Goal: Task Accomplishment & Management: Use online tool/utility

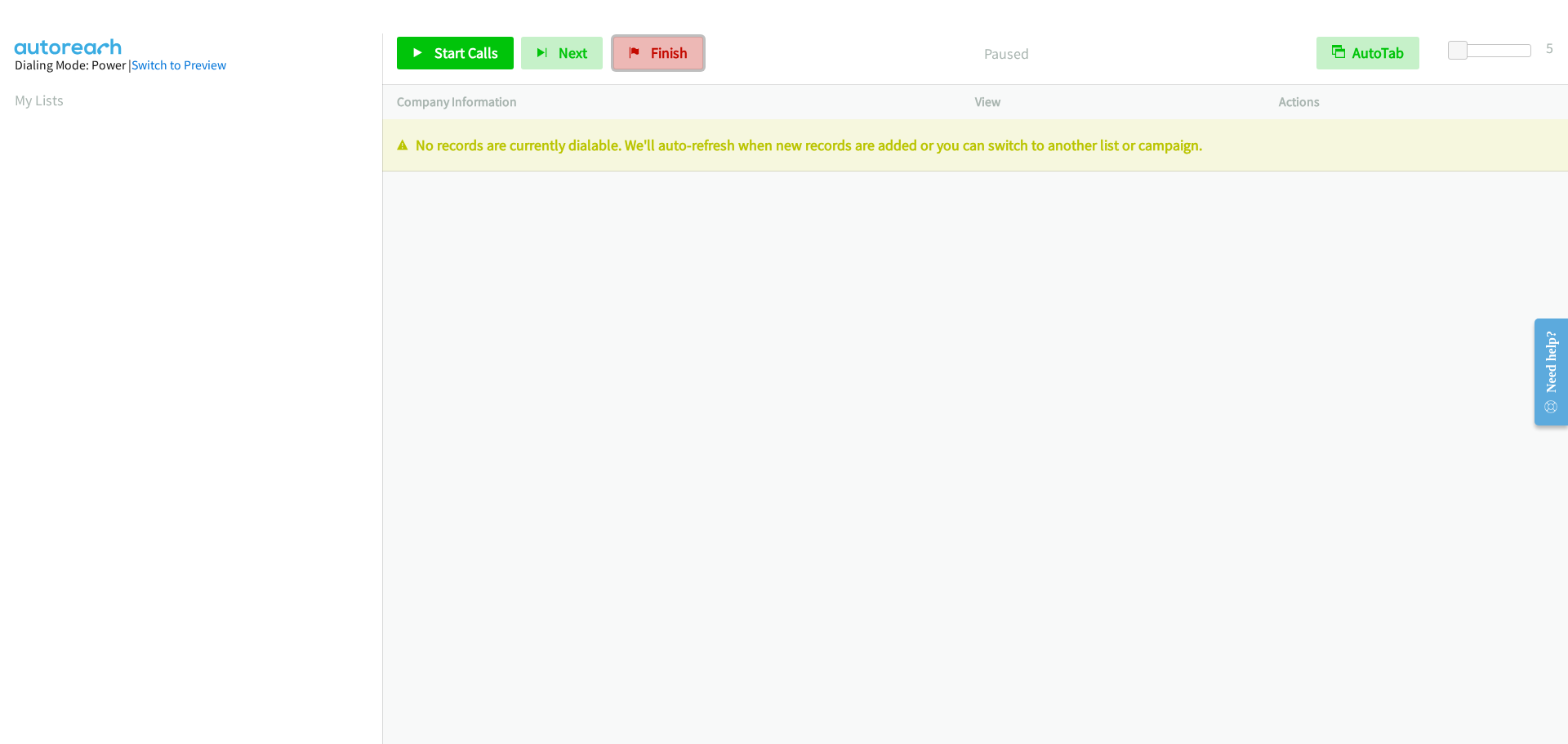
click at [639, 59] on link "Finish" at bounding box center [658, 53] width 90 height 33
drag, startPoint x: 660, startPoint y: 62, endPoint x: 867, endPoint y: 56, distance: 207.1
click at [659, 63] on link "Finish" at bounding box center [658, 53] width 90 height 33
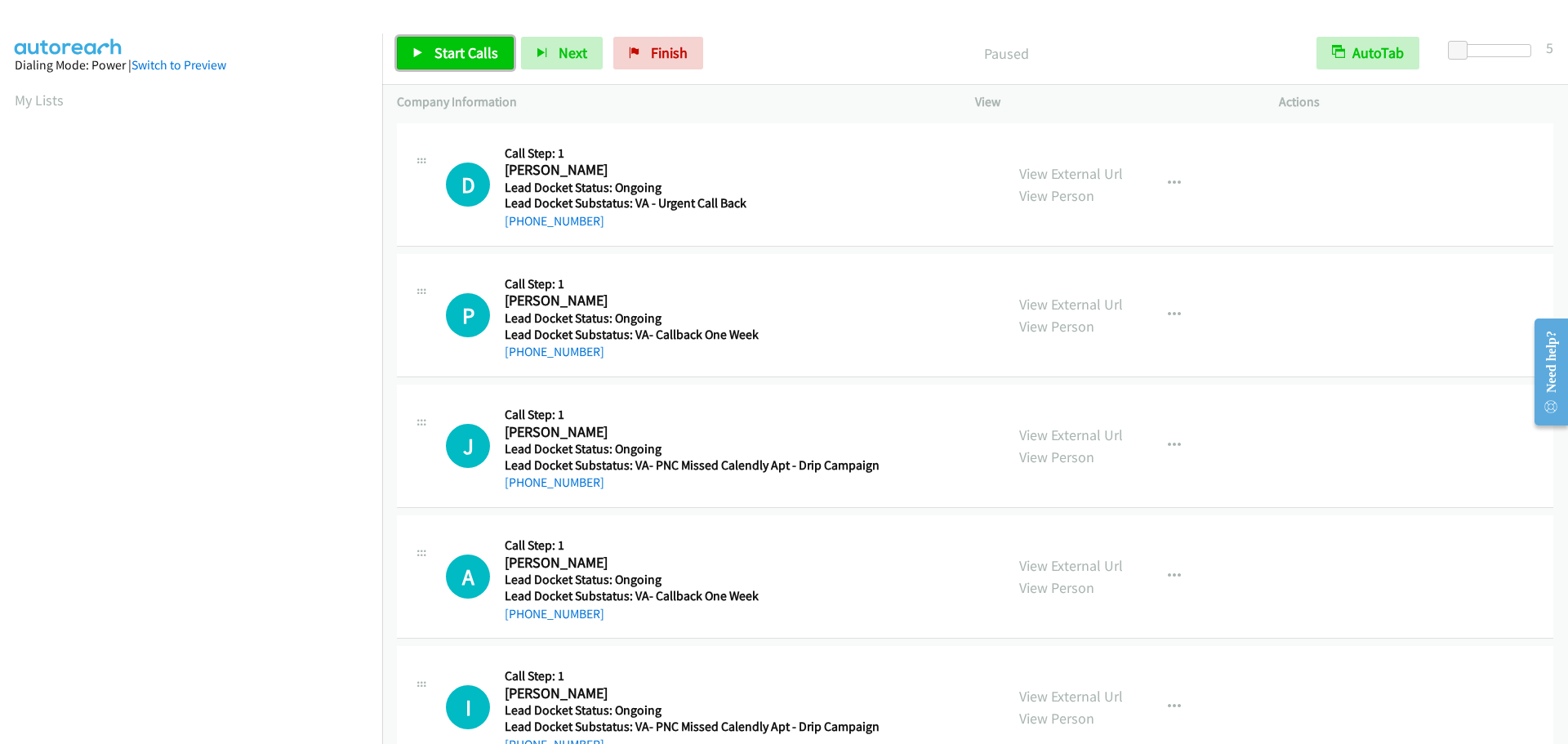
click at [491, 46] on span "Start Calls" at bounding box center [467, 53] width 64 height 19
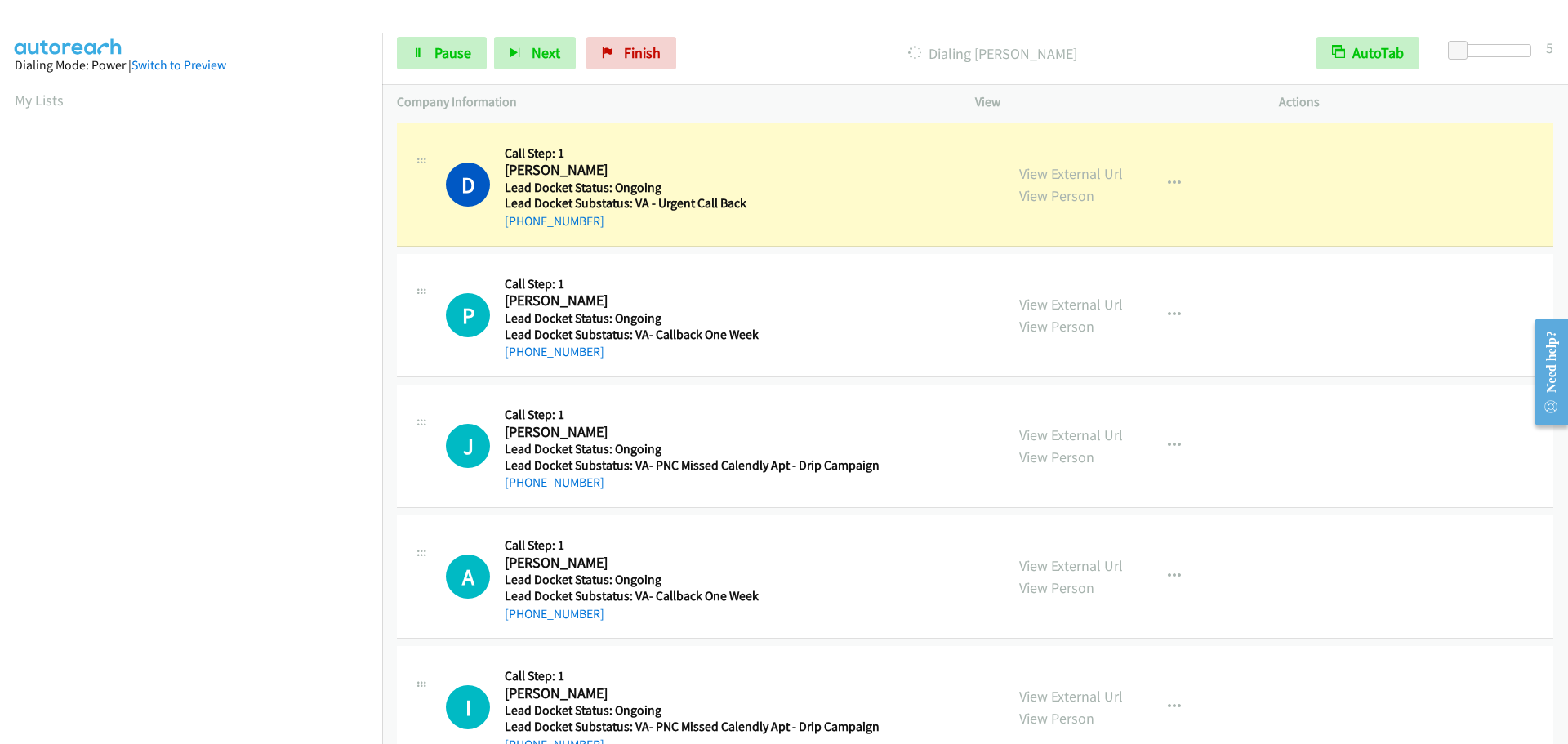
scroll to position [171, 0]
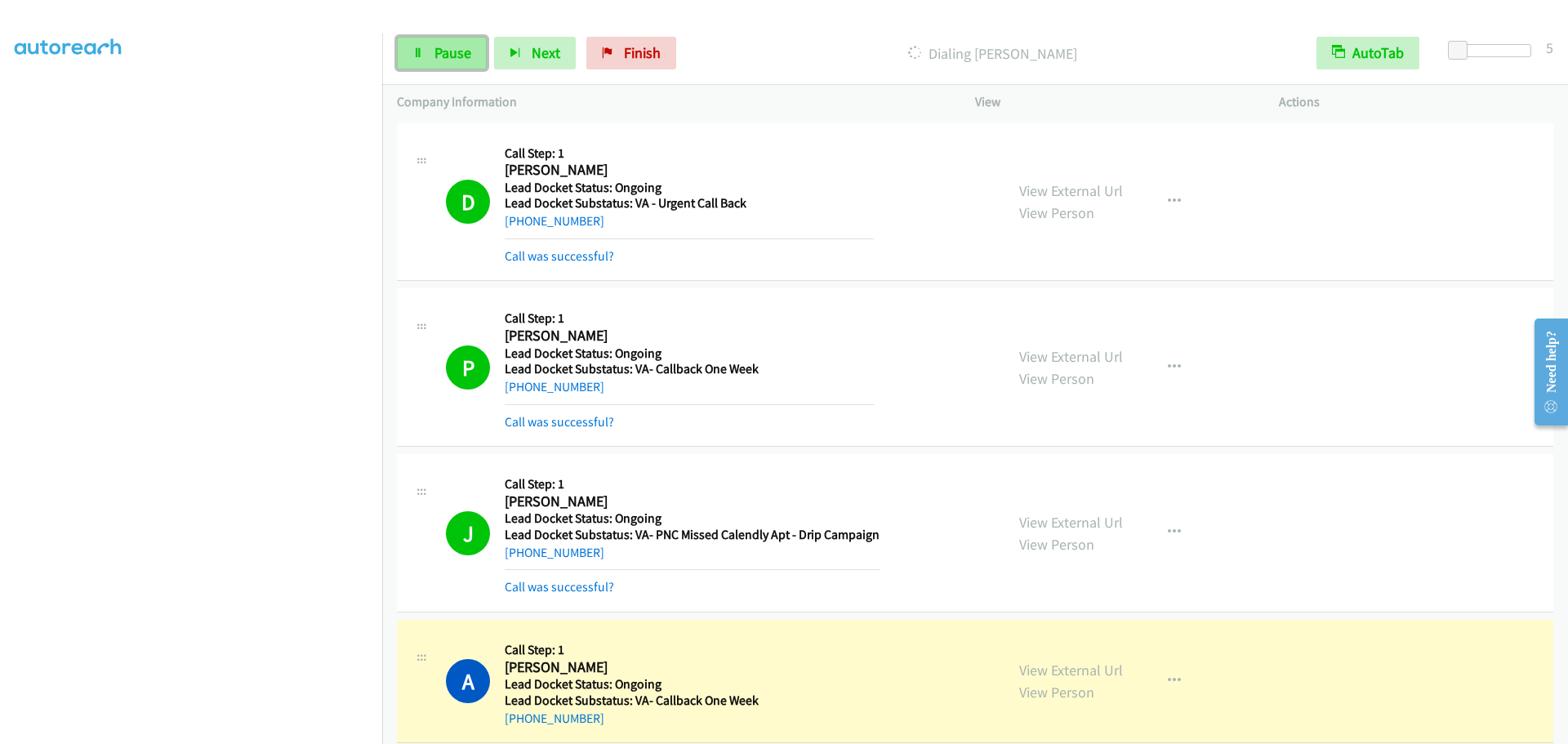
click at [436, 40] on link "Pause" at bounding box center [442, 53] width 90 height 33
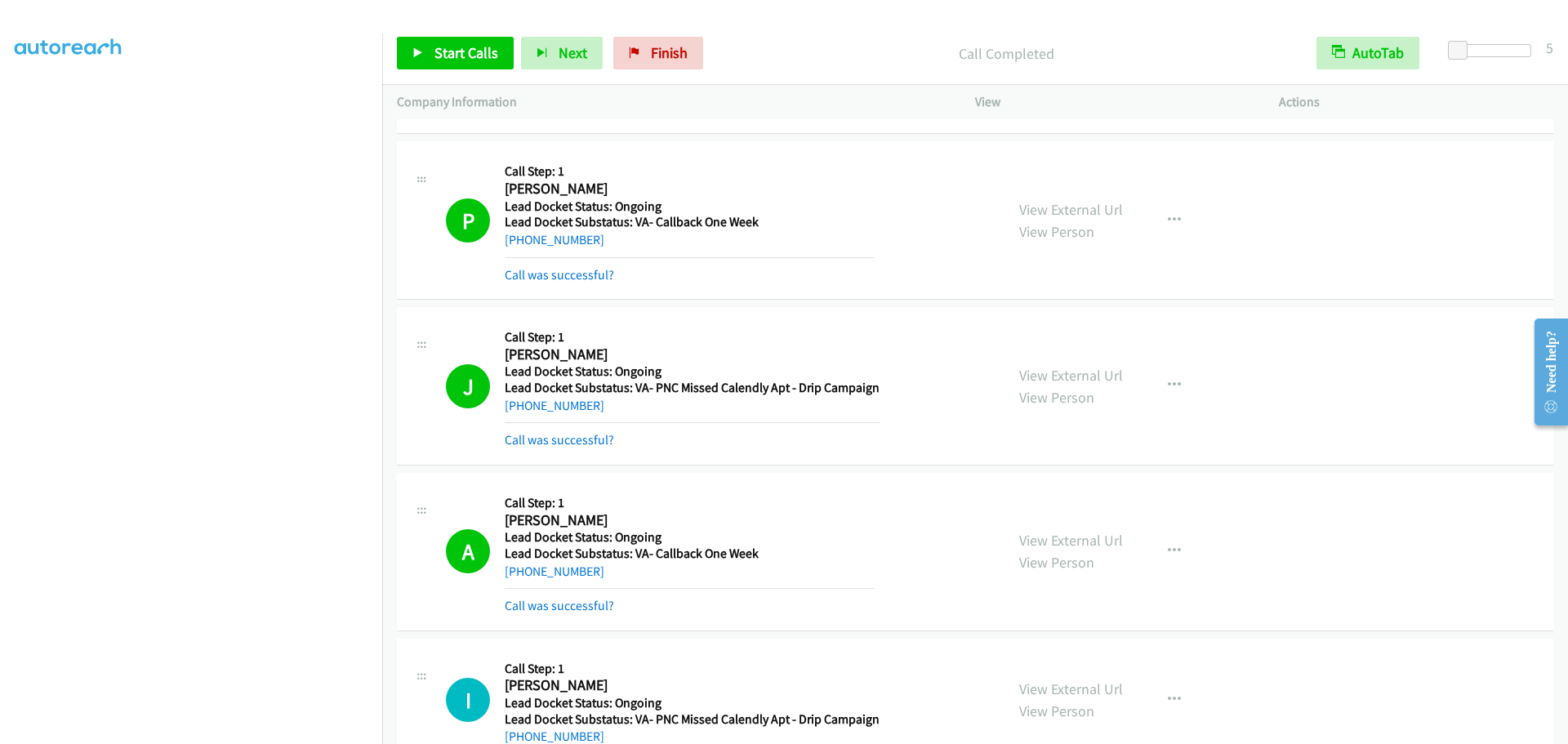
scroll to position [164, 0]
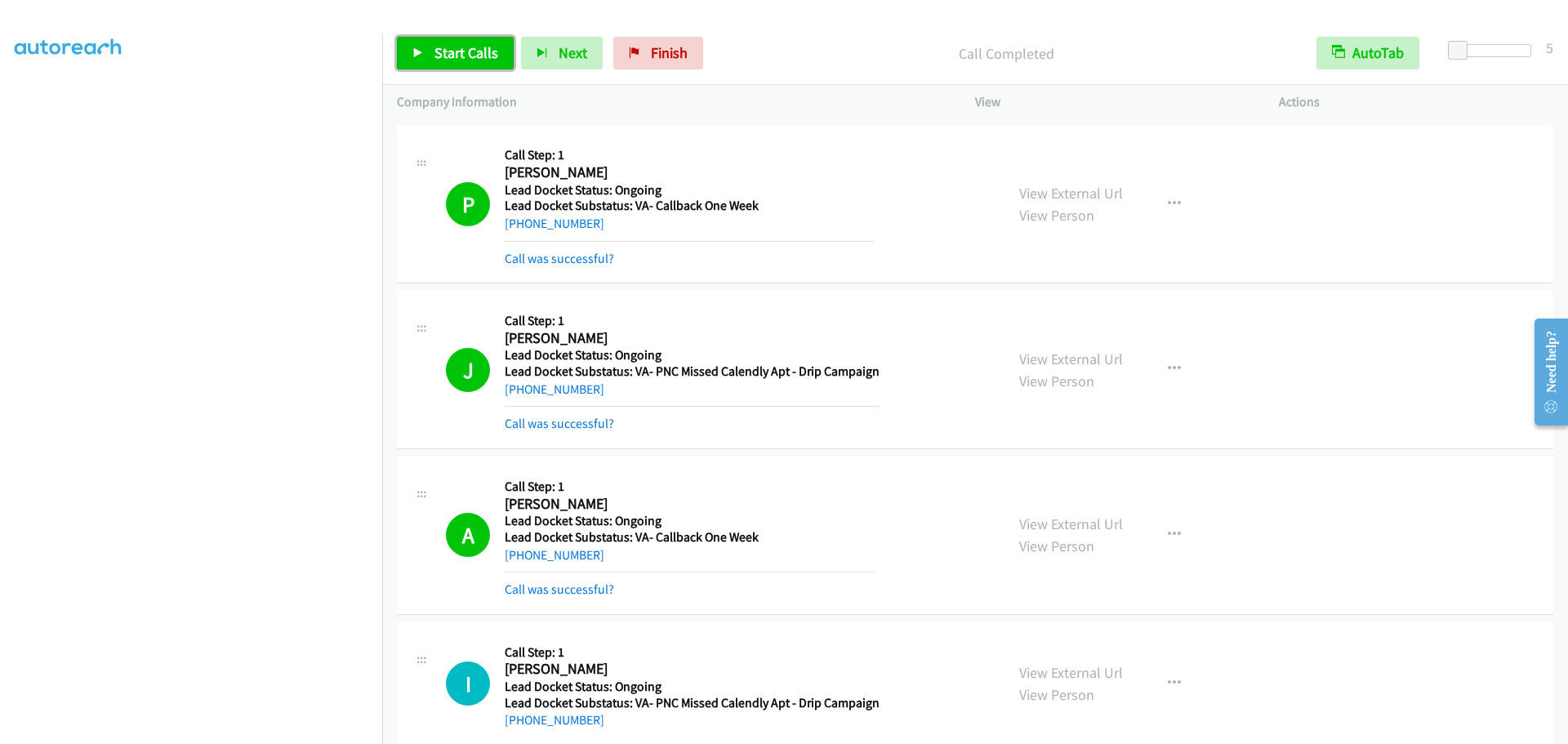
click at [481, 45] on span "Start Calls" at bounding box center [467, 53] width 64 height 19
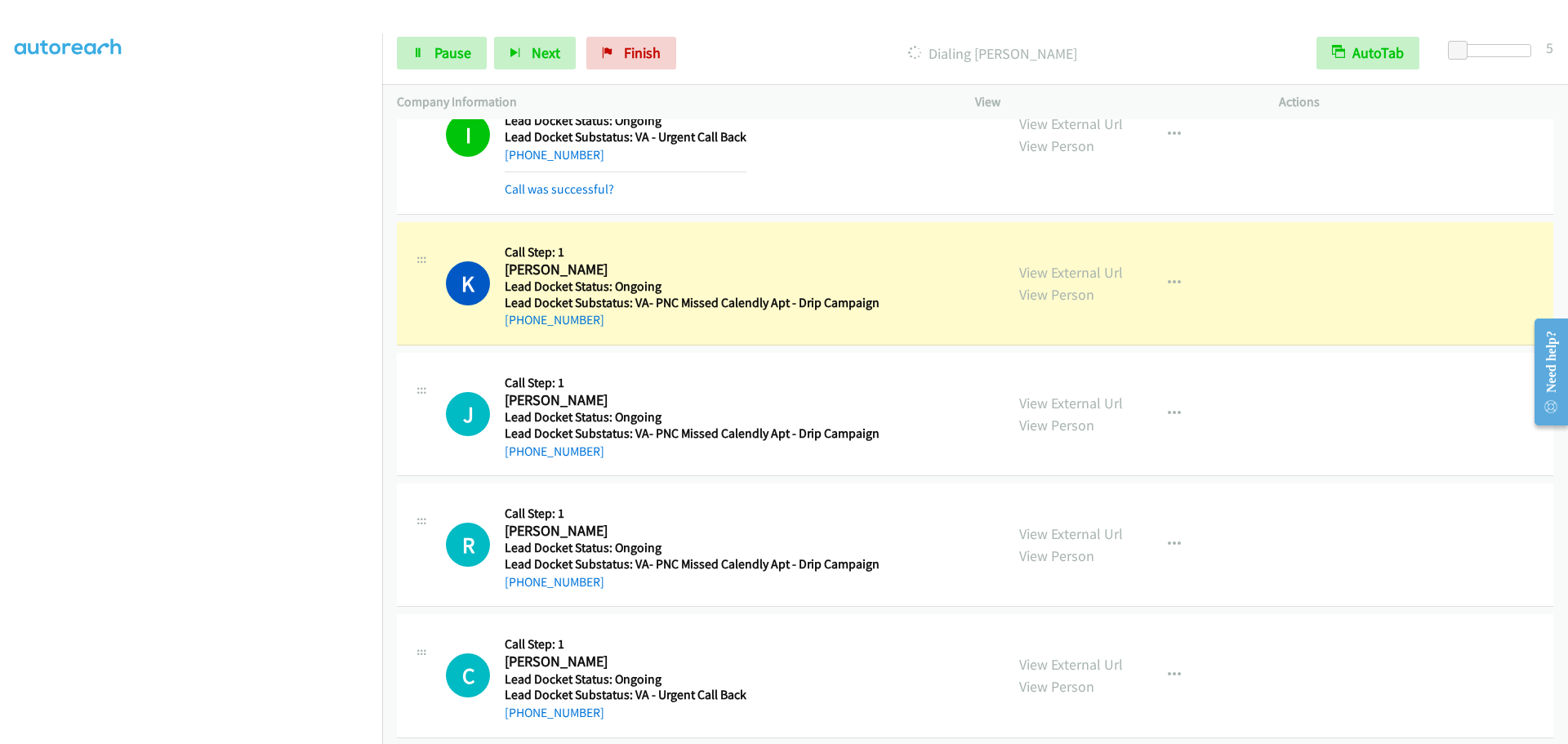
scroll to position [1480, 0]
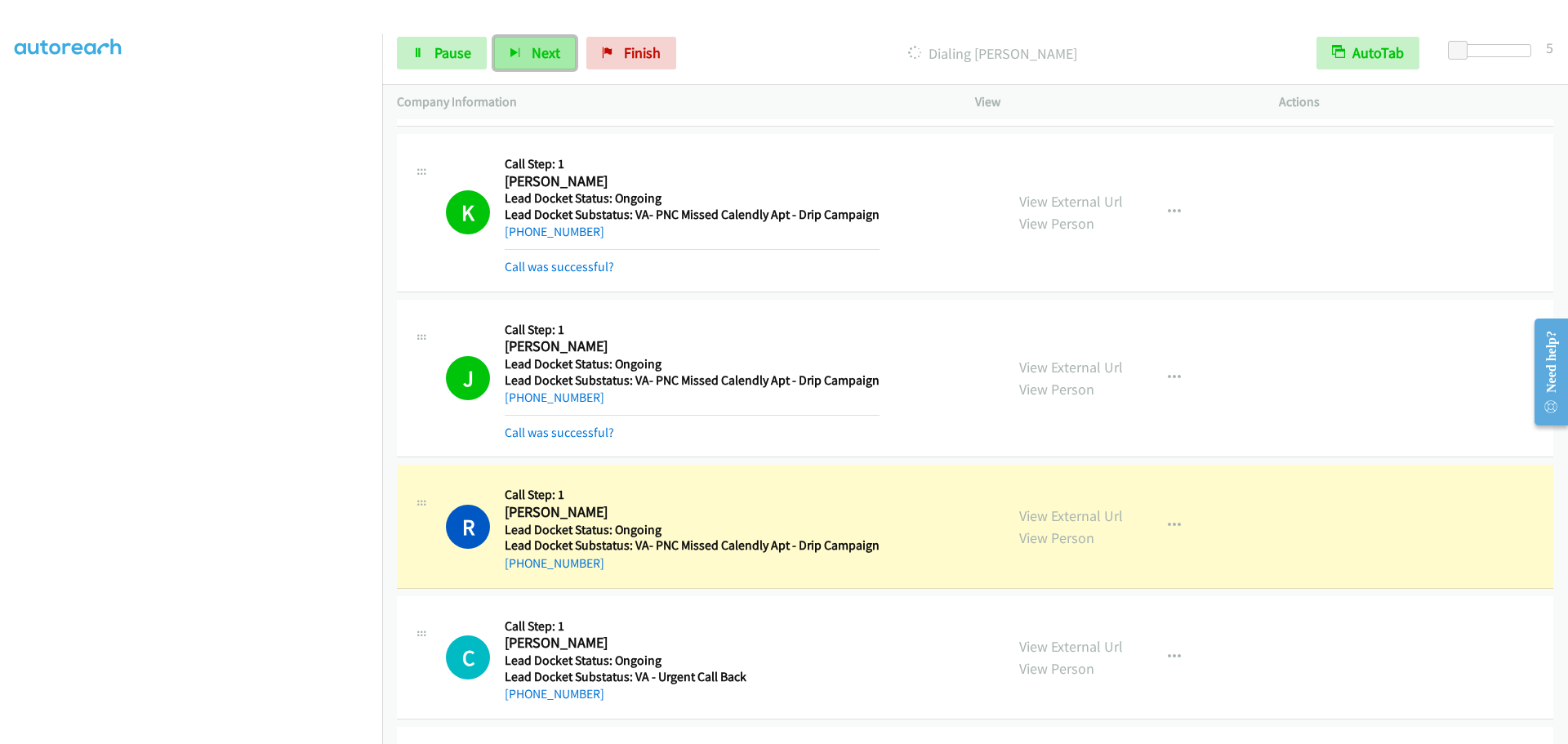
click at [557, 41] on button "Next" at bounding box center [534, 53] width 82 height 33
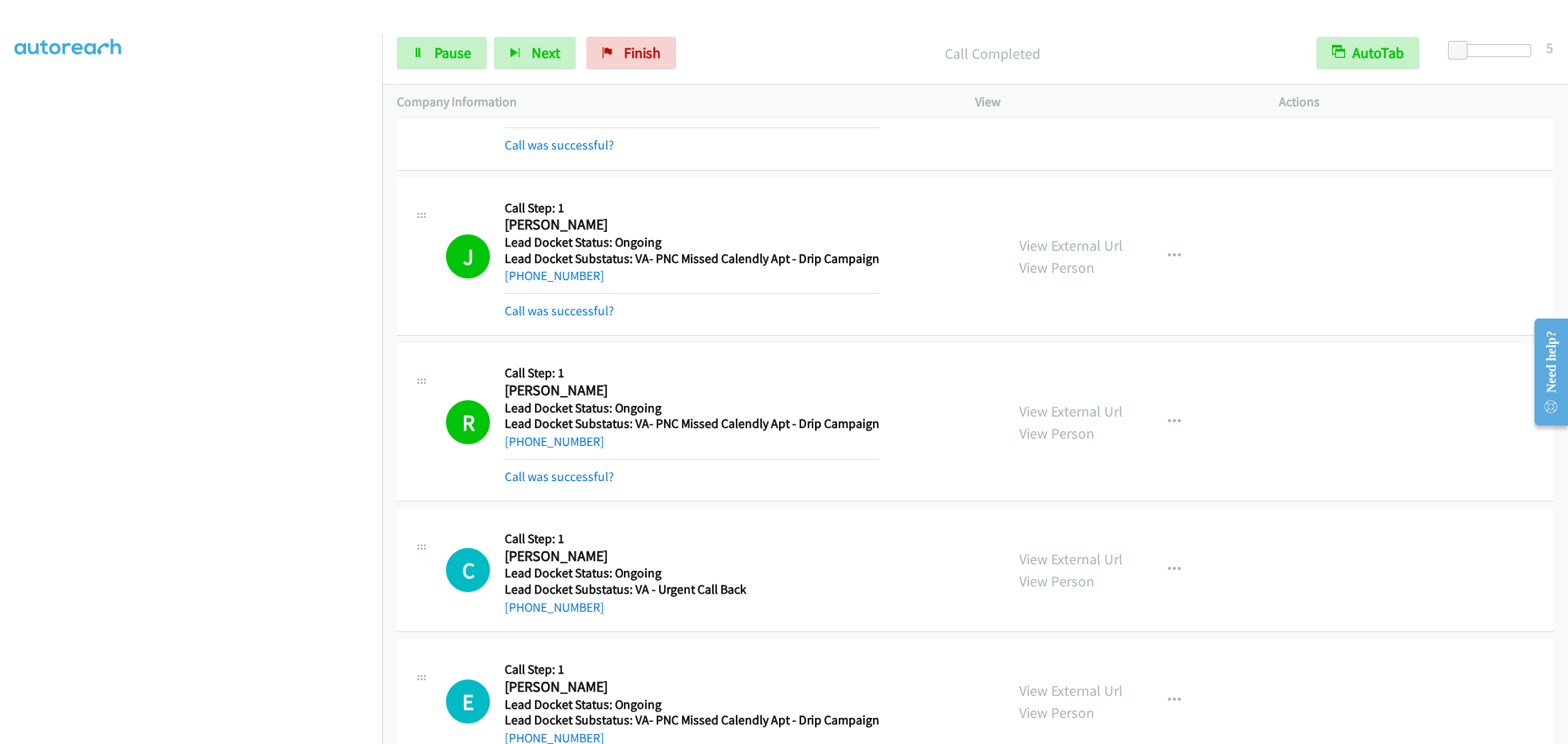
scroll to position [1725, 0]
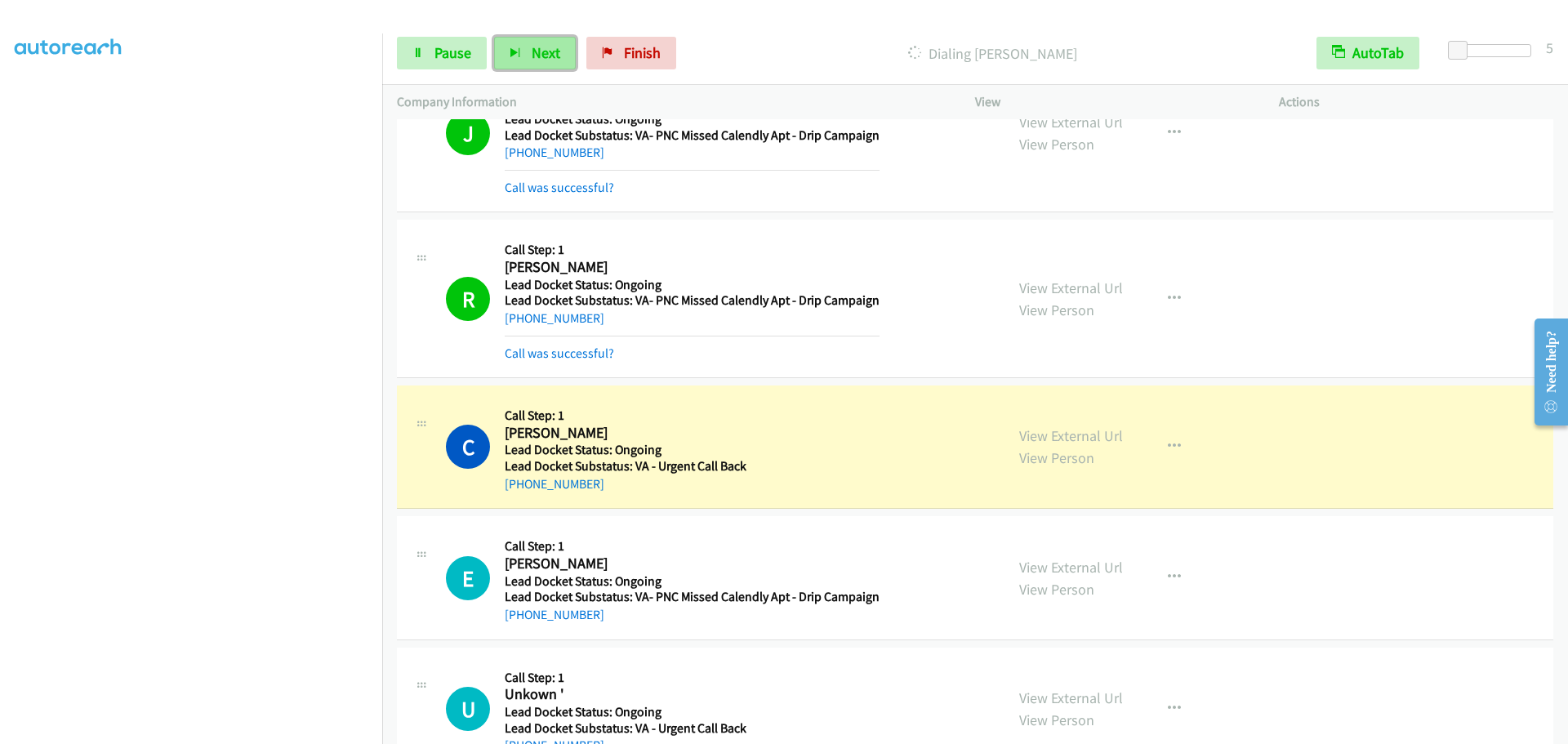
click at [532, 54] on span "Next" at bounding box center [546, 53] width 28 height 19
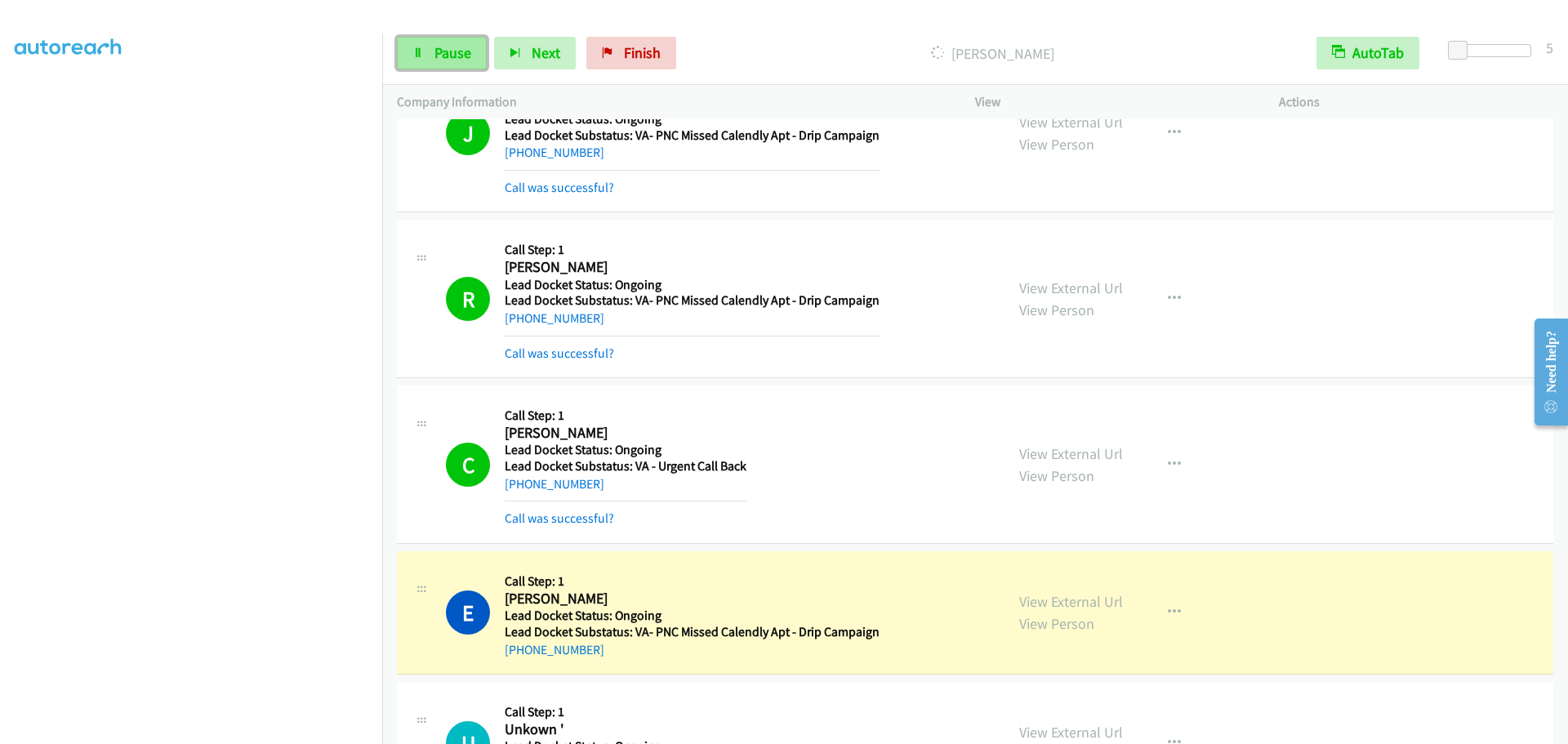
click at [444, 58] on span "Pause" at bounding box center [452, 53] width 37 height 19
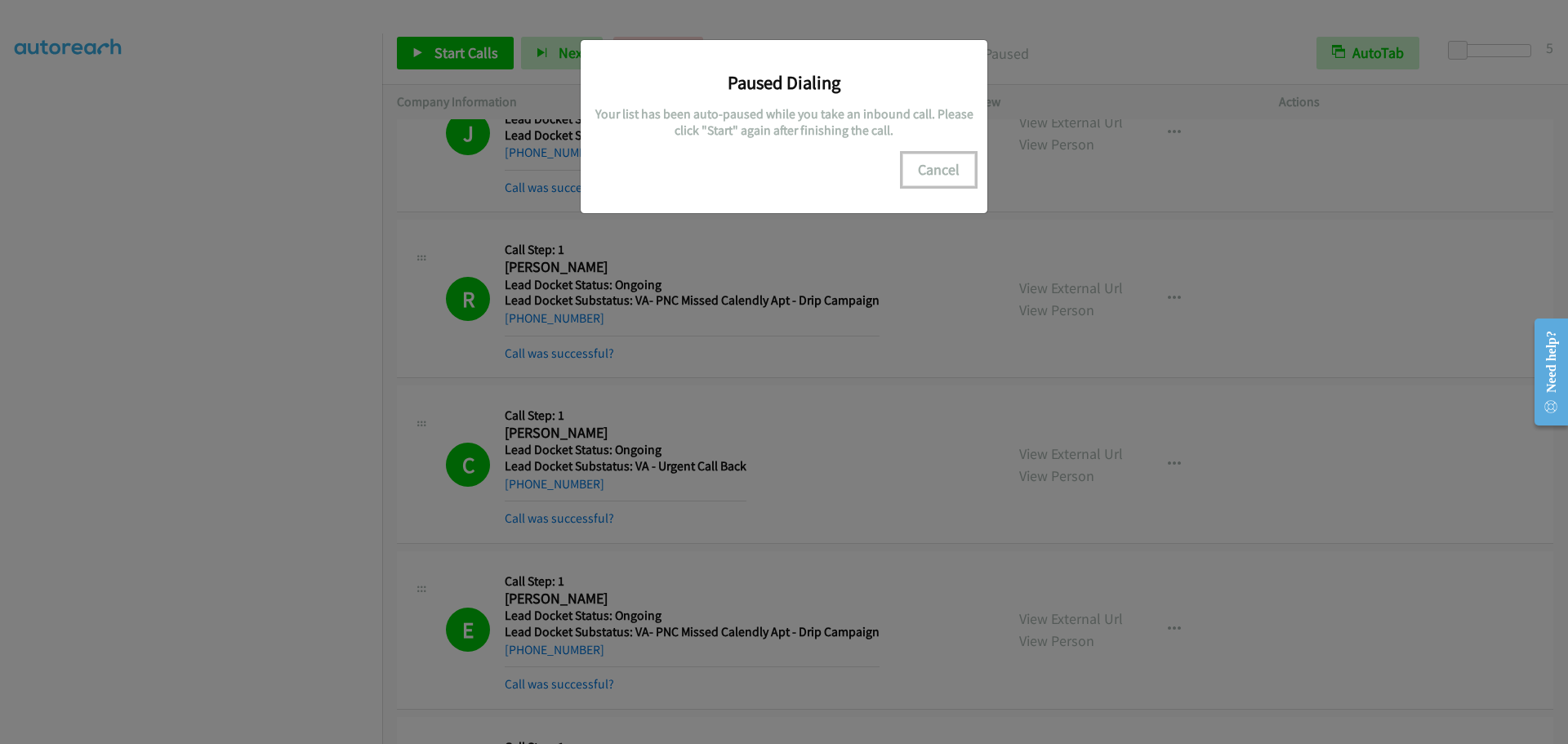
click at [932, 177] on button "Cancel" at bounding box center [938, 169] width 72 height 33
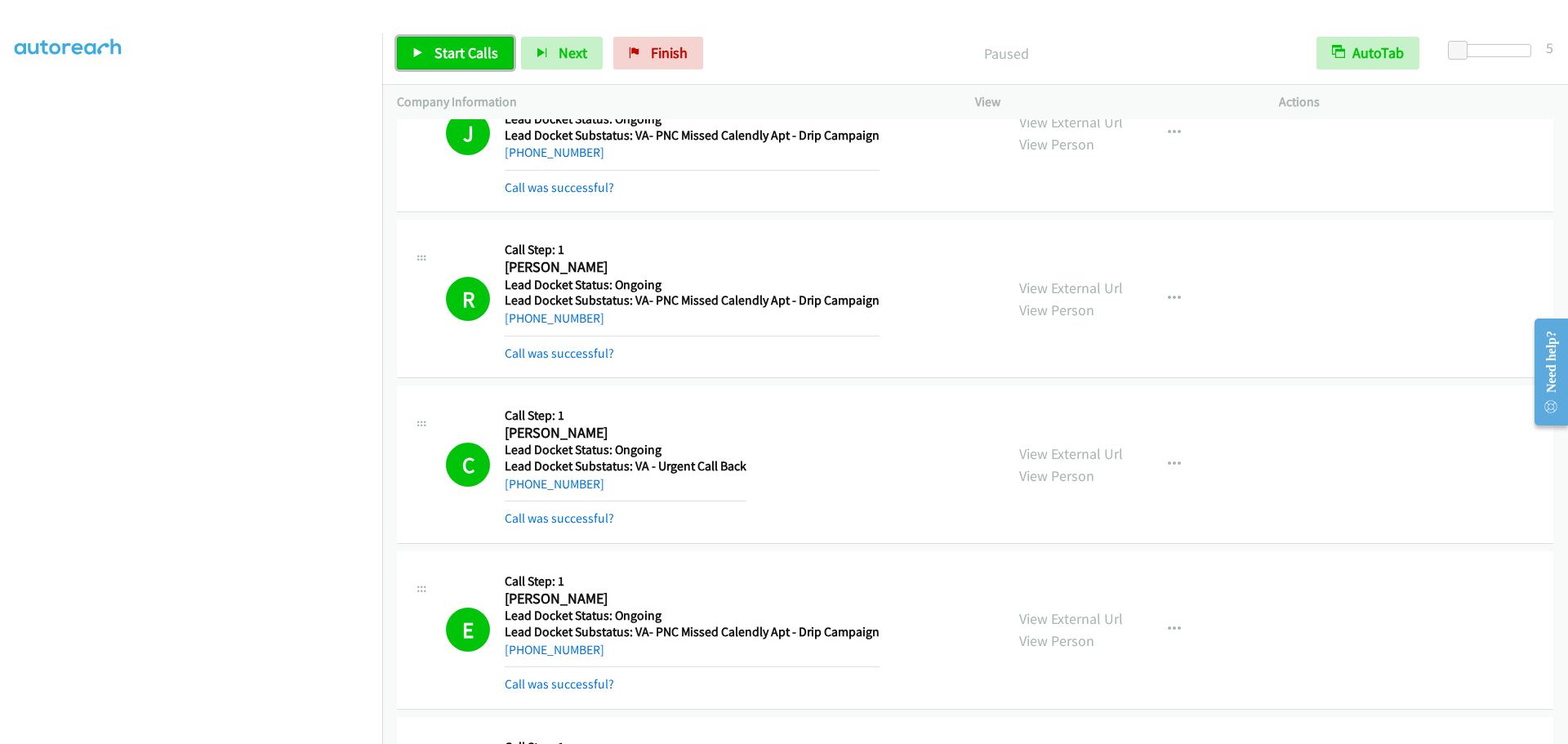
click at [464, 53] on span "Start Calls" at bounding box center [467, 53] width 64 height 19
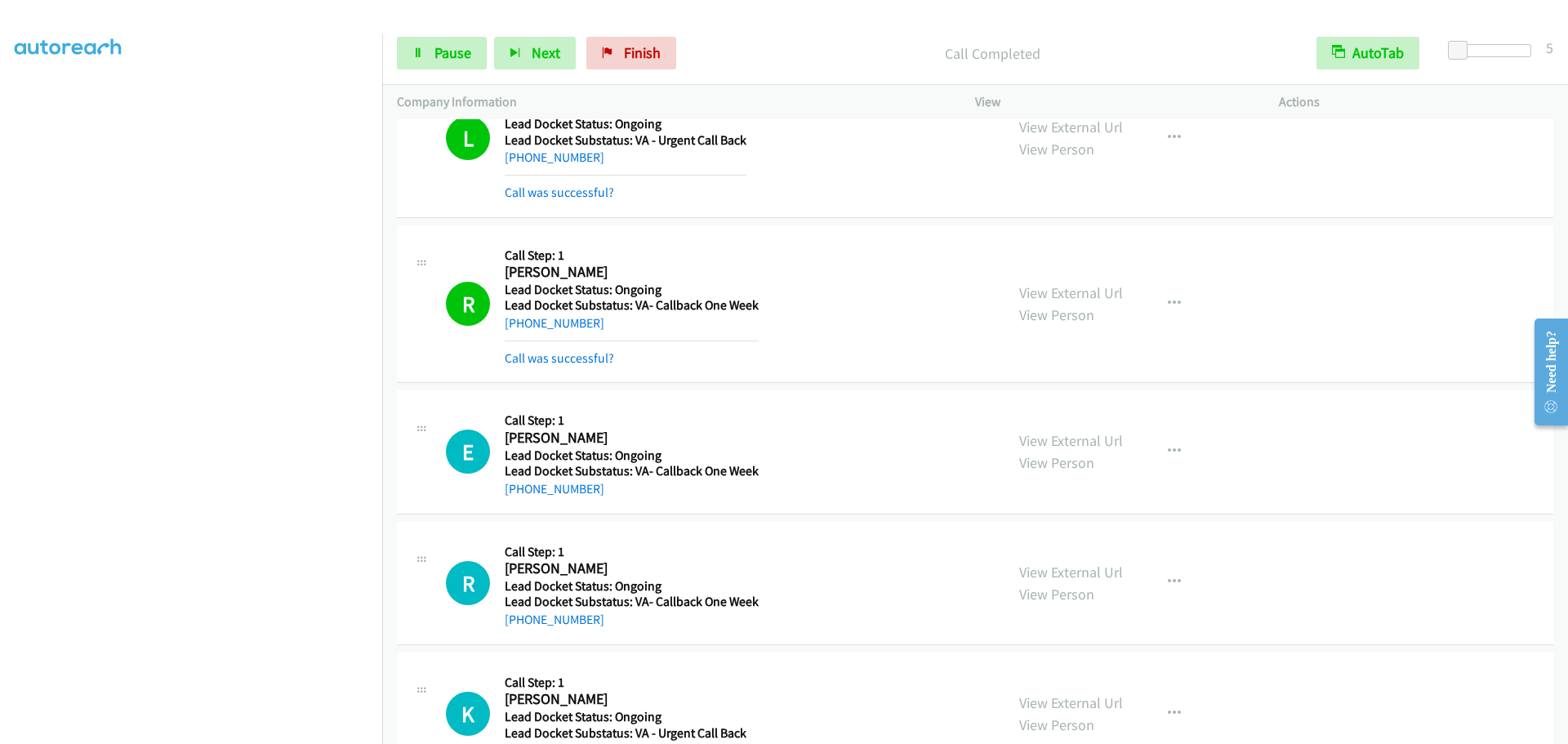
scroll to position [2604, 0]
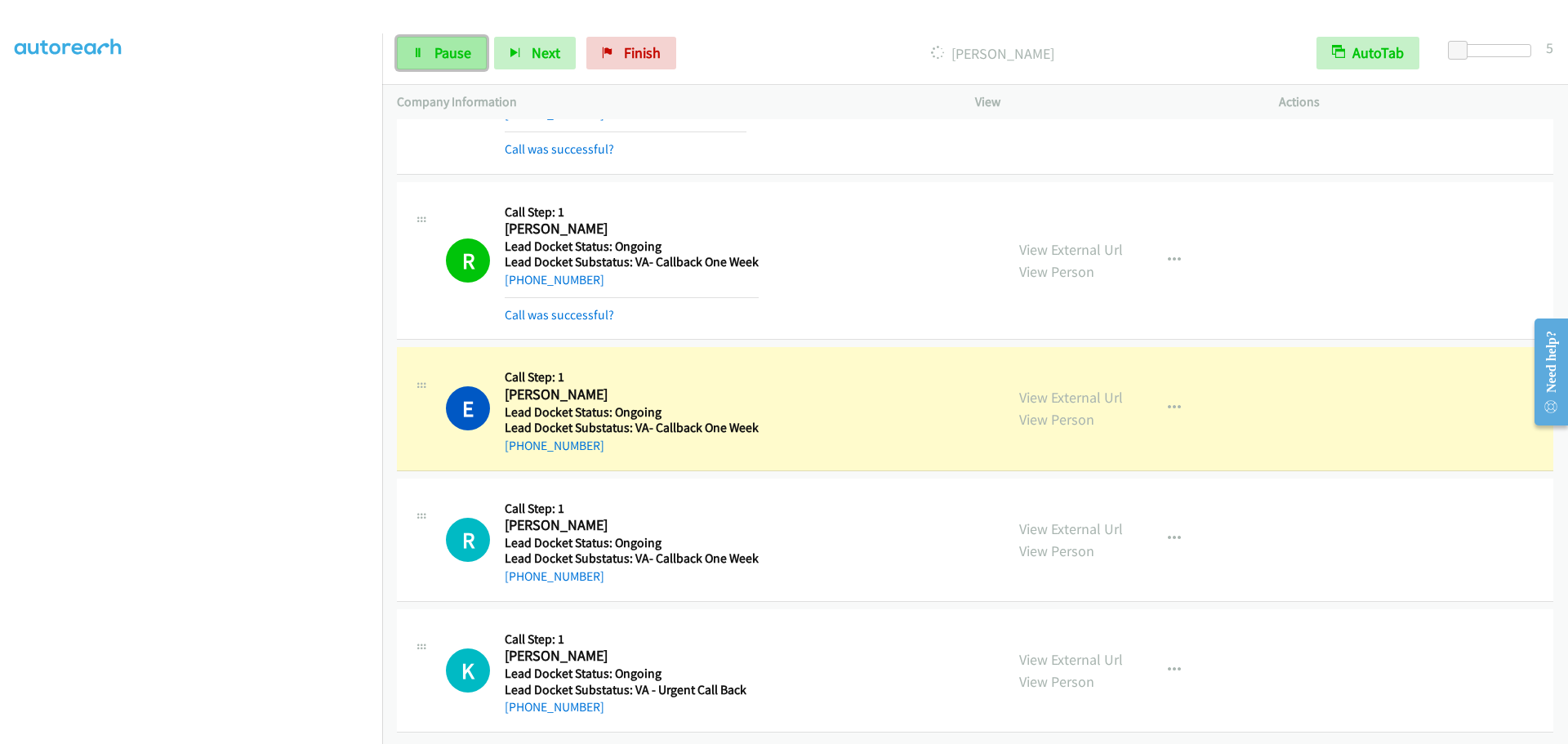
click at [461, 67] on link "Pause" at bounding box center [442, 53] width 90 height 33
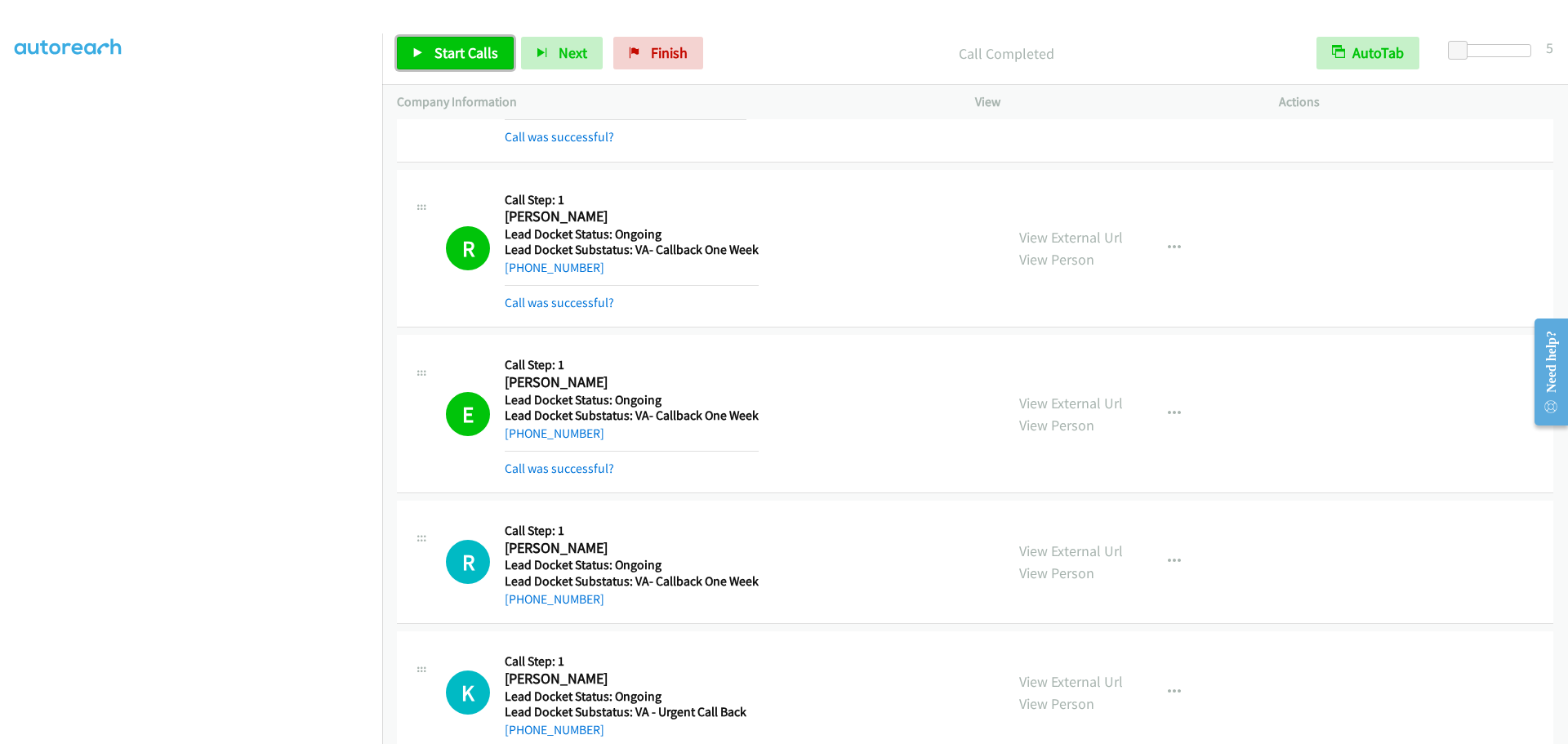
click at [474, 56] on span "Start Calls" at bounding box center [467, 53] width 64 height 19
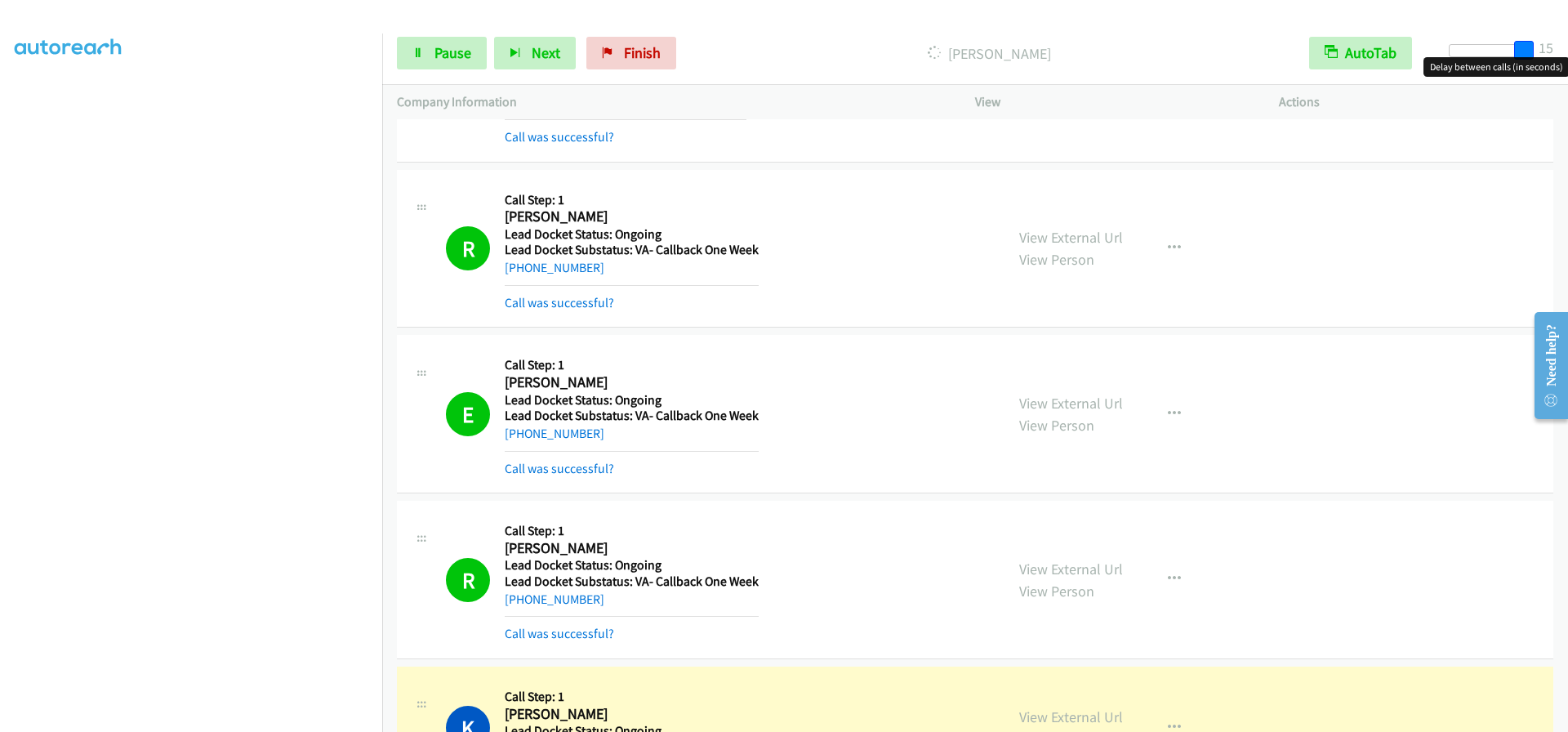
drag, startPoint x: 1456, startPoint y: 44, endPoint x: 1567, endPoint y: 47, distance: 111.0
click at [1567, 47] on div "Start Calls Pause Next Finish [PERSON_NAME] AutoTab AutoTab 15" at bounding box center [974, 53] width 1186 height 63
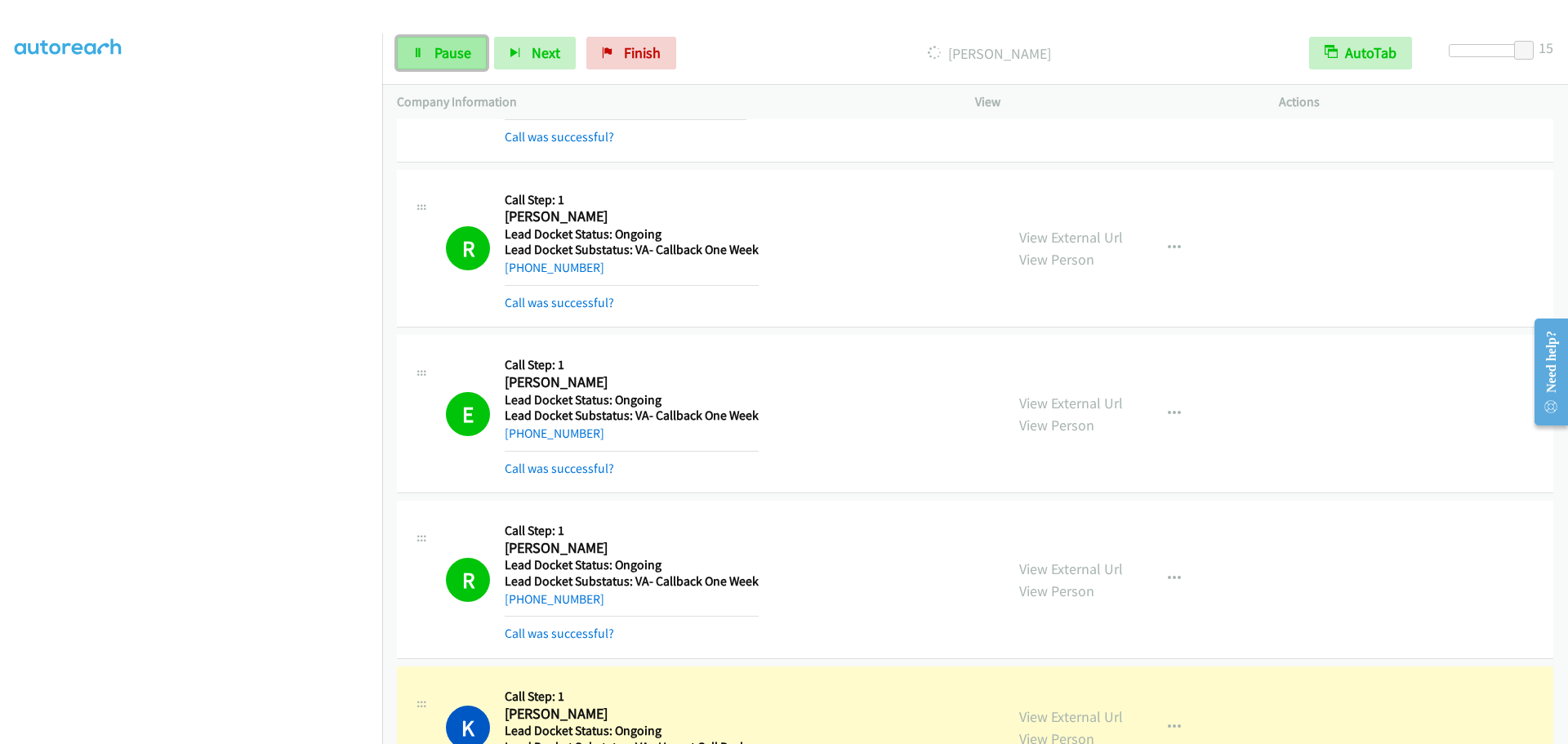
click at [458, 53] on span "Pause" at bounding box center [452, 53] width 37 height 19
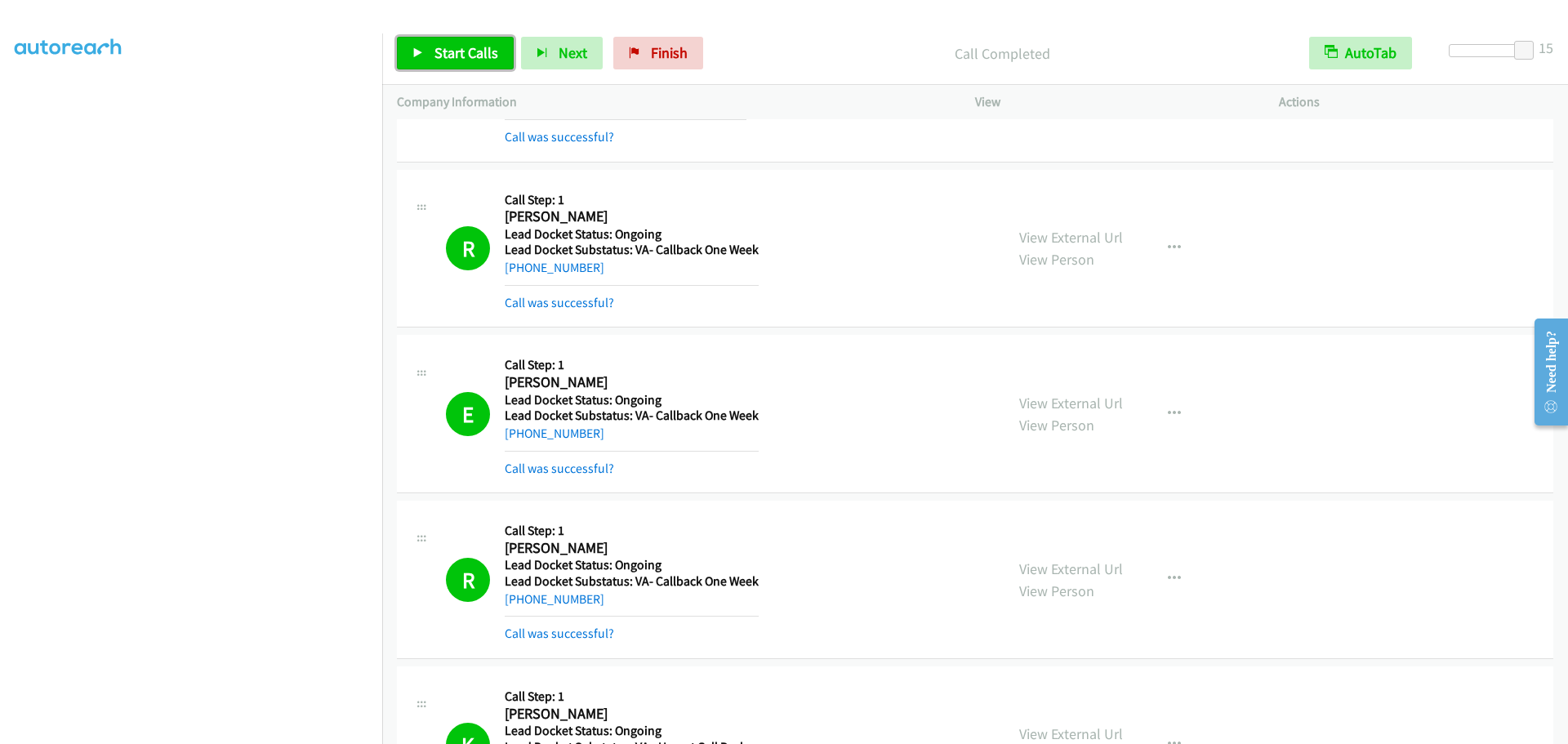
click at [473, 53] on span "Start Calls" at bounding box center [467, 53] width 64 height 19
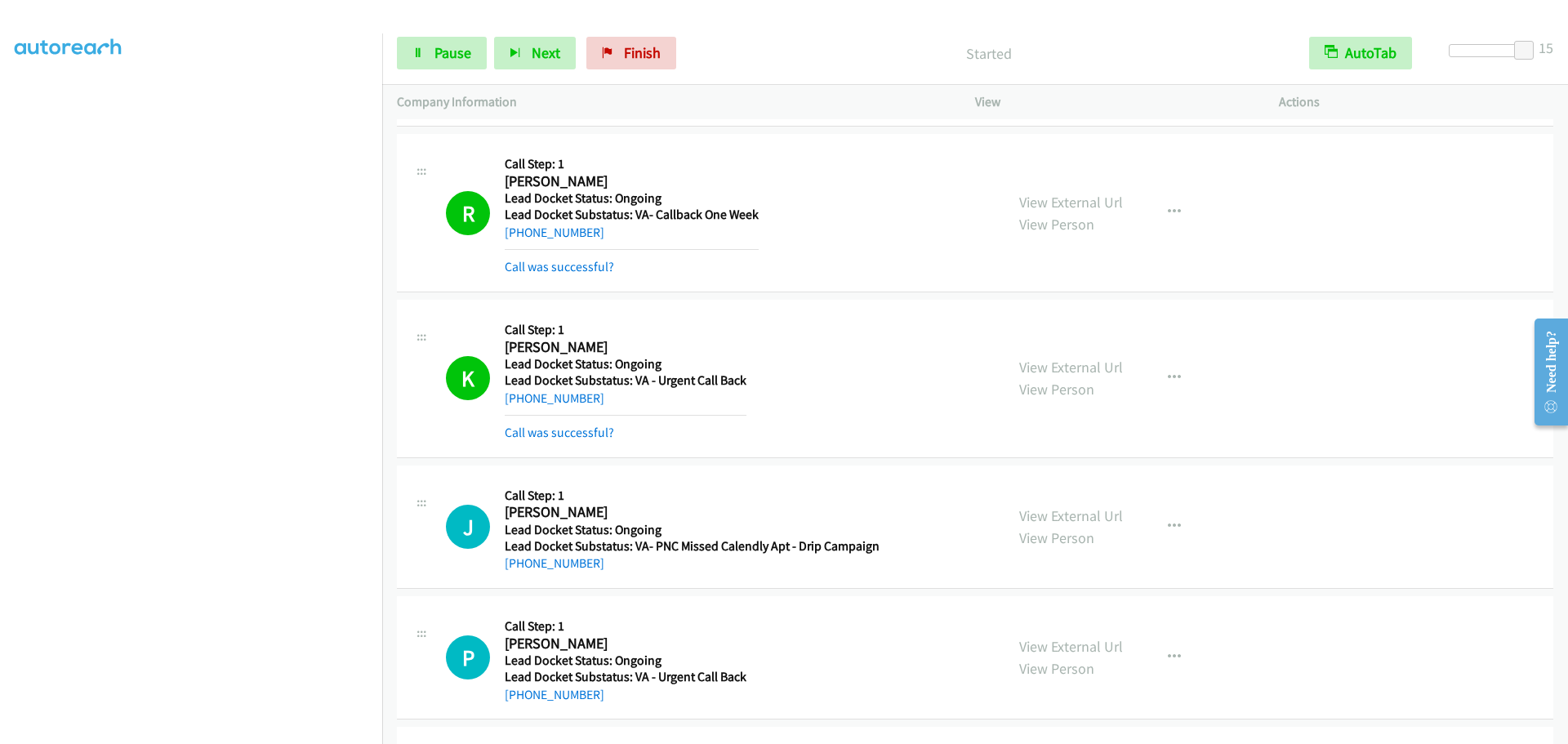
scroll to position [3012, 0]
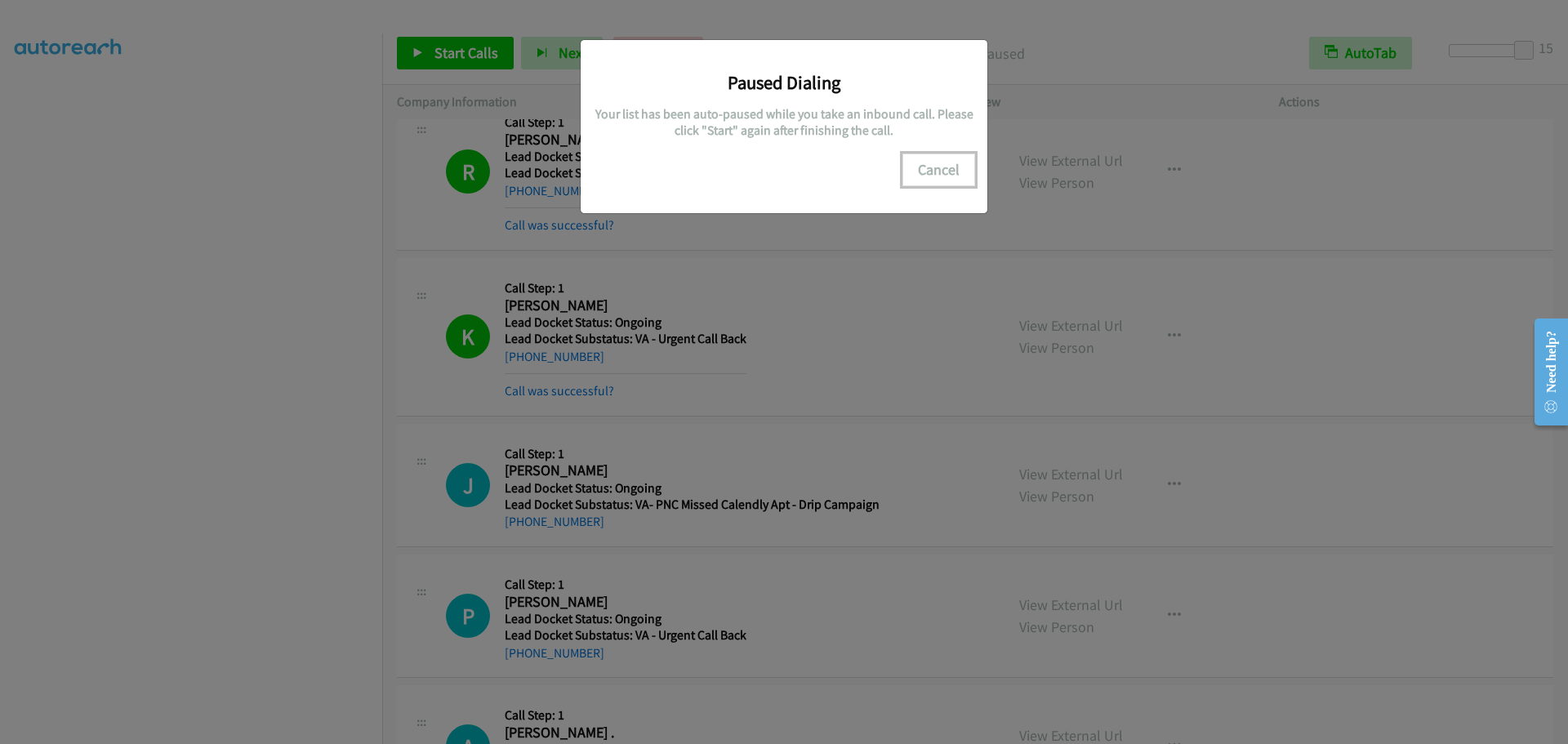
click at [909, 165] on button "Cancel" at bounding box center [938, 169] width 72 height 33
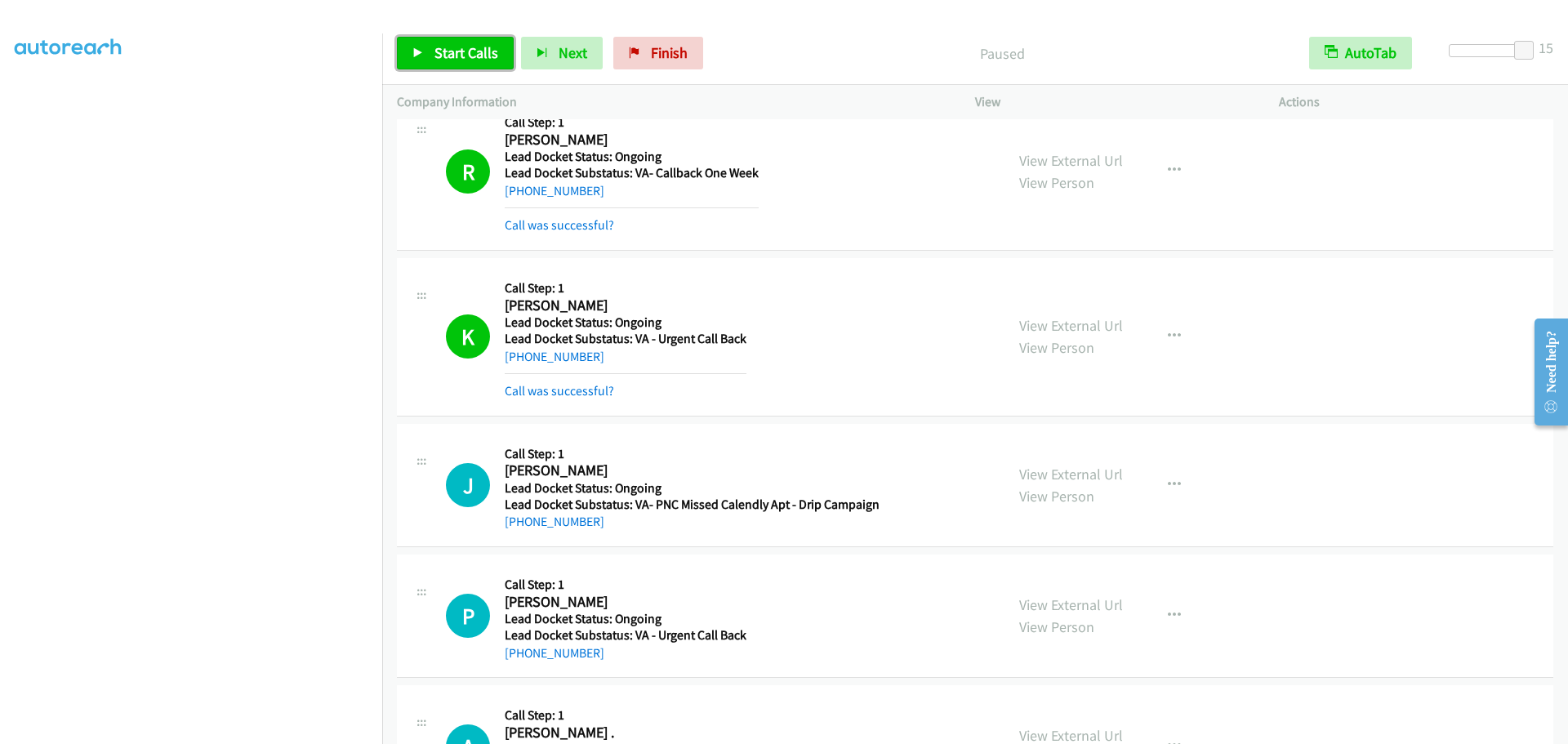
click at [445, 58] on span "Start Calls" at bounding box center [467, 53] width 64 height 19
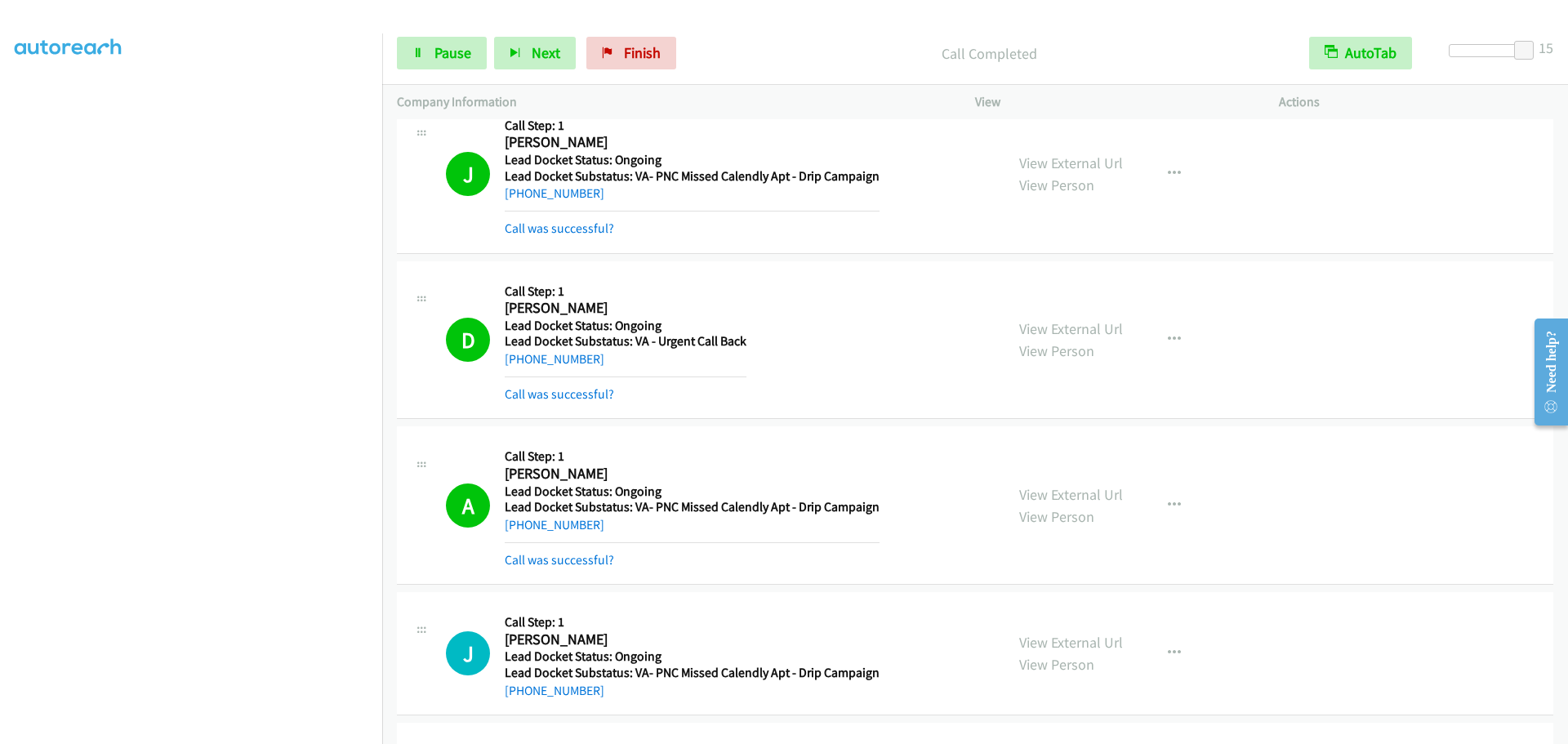
scroll to position [5585, 0]
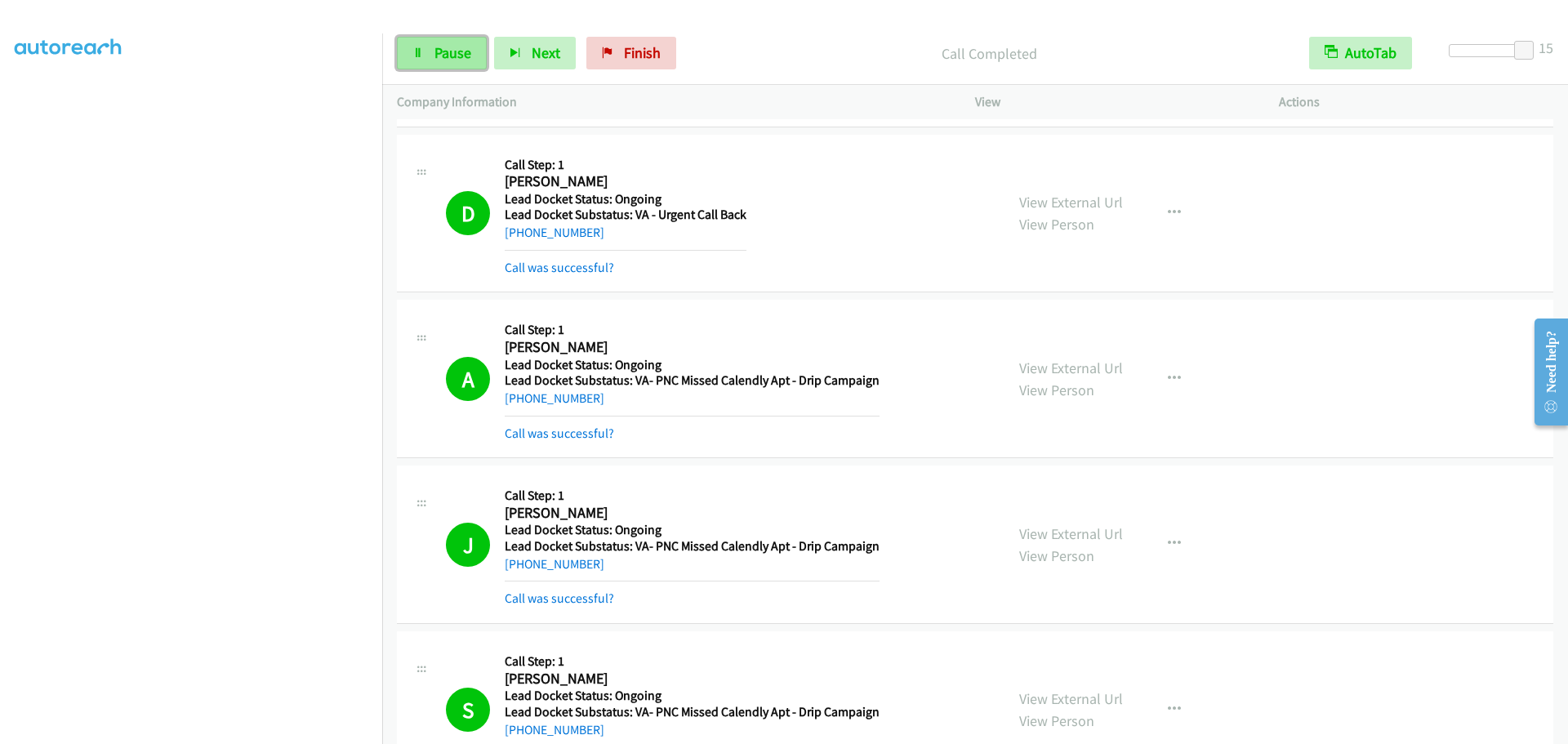
click at [420, 58] on icon at bounding box center [419, 54] width 11 height 11
click at [465, 59] on span "Start Calls" at bounding box center [467, 53] width 64 height 19
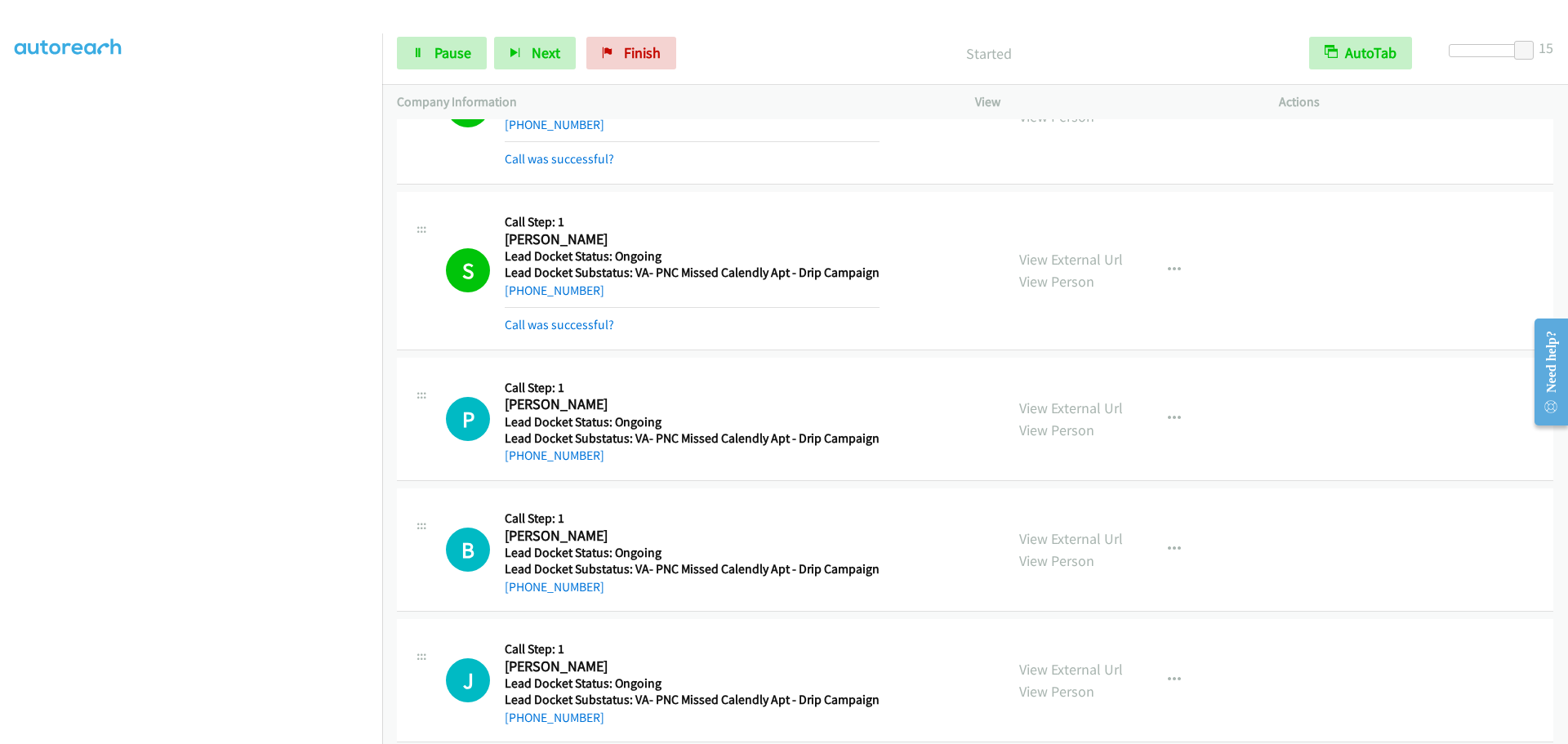
scroll to position [6048, 0]
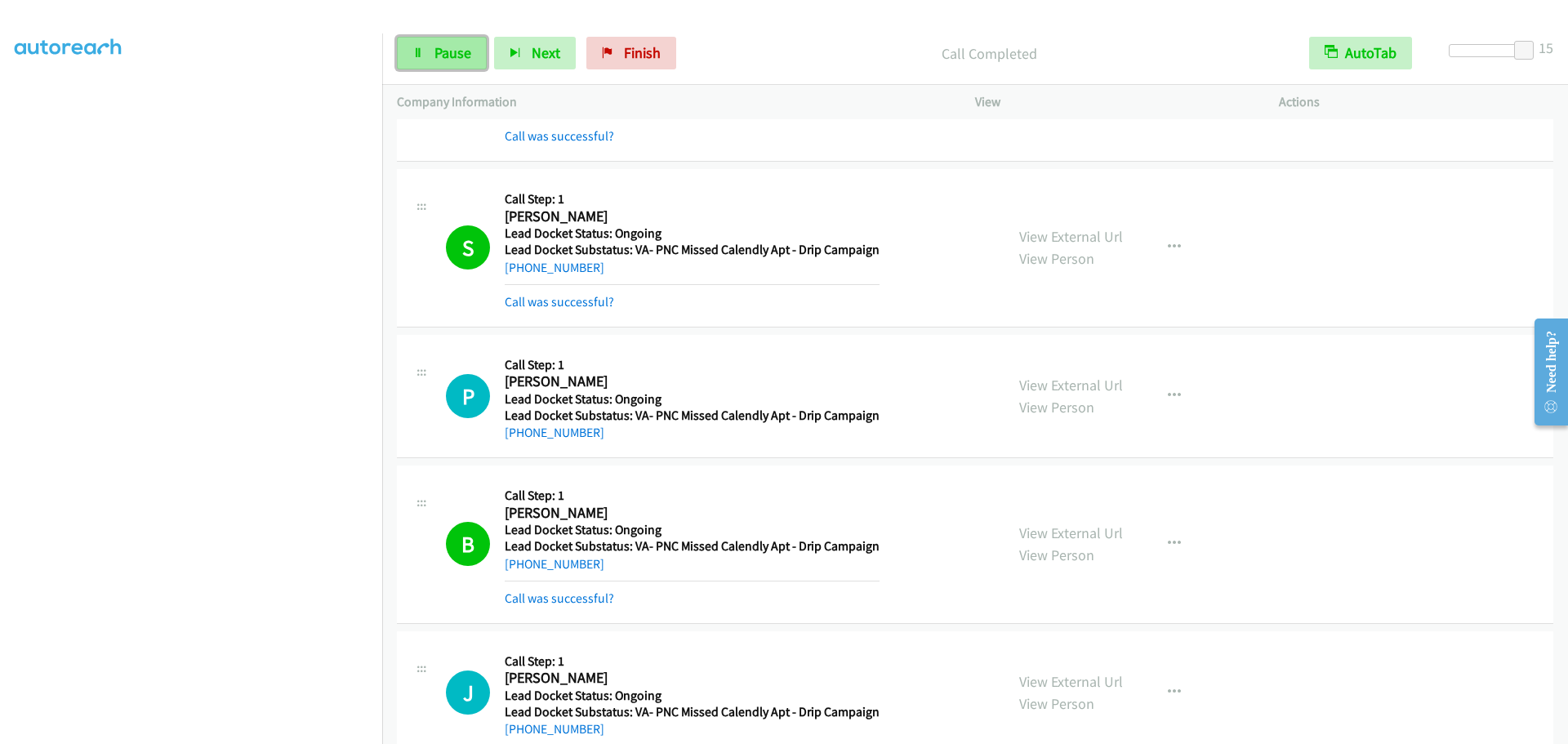
click at [438, 56] on span "Pause" at bounding box center [452, 53] width 37 height 19
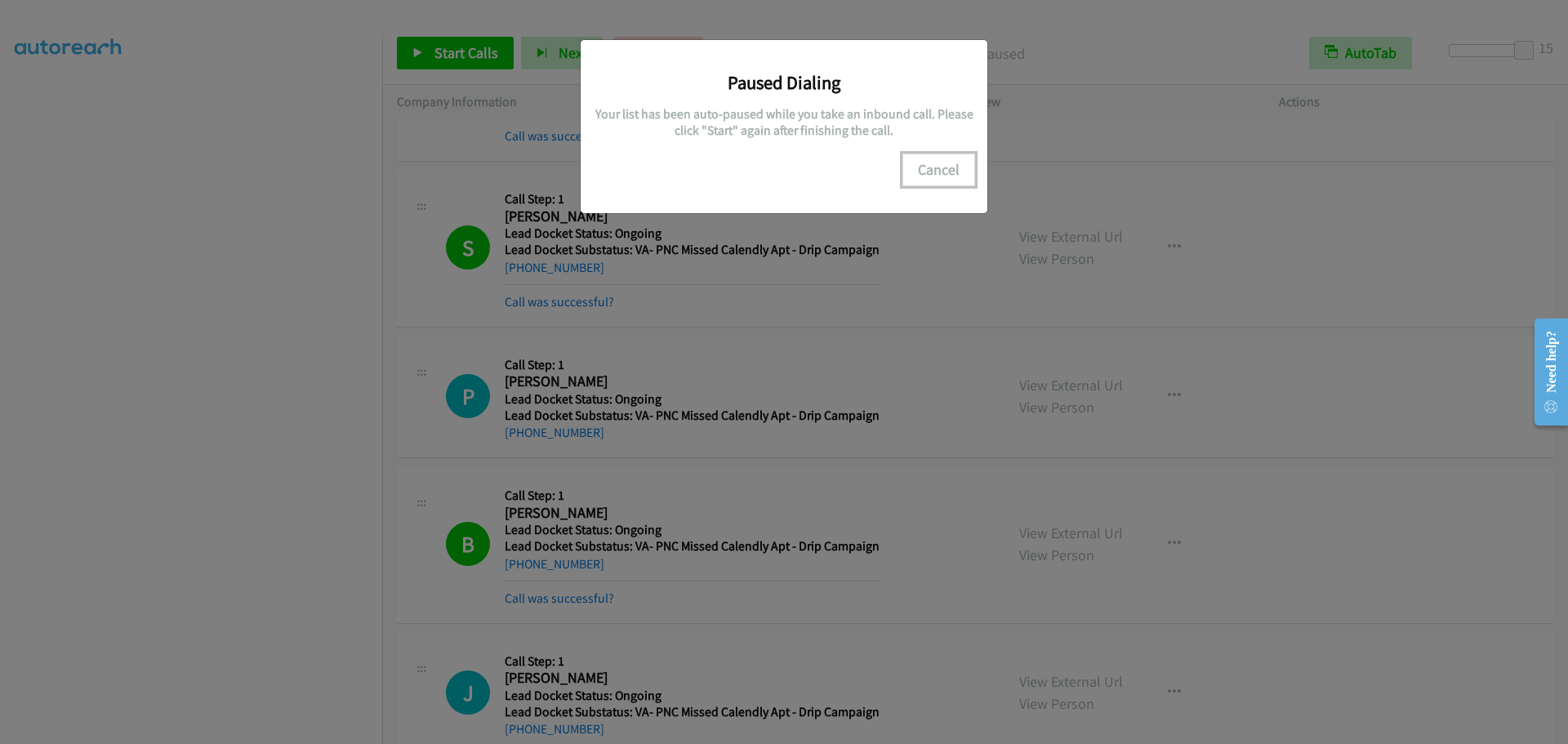
click at [942, 171] on button "Cancel" at bounding box center [938, 169] width 72 height 33
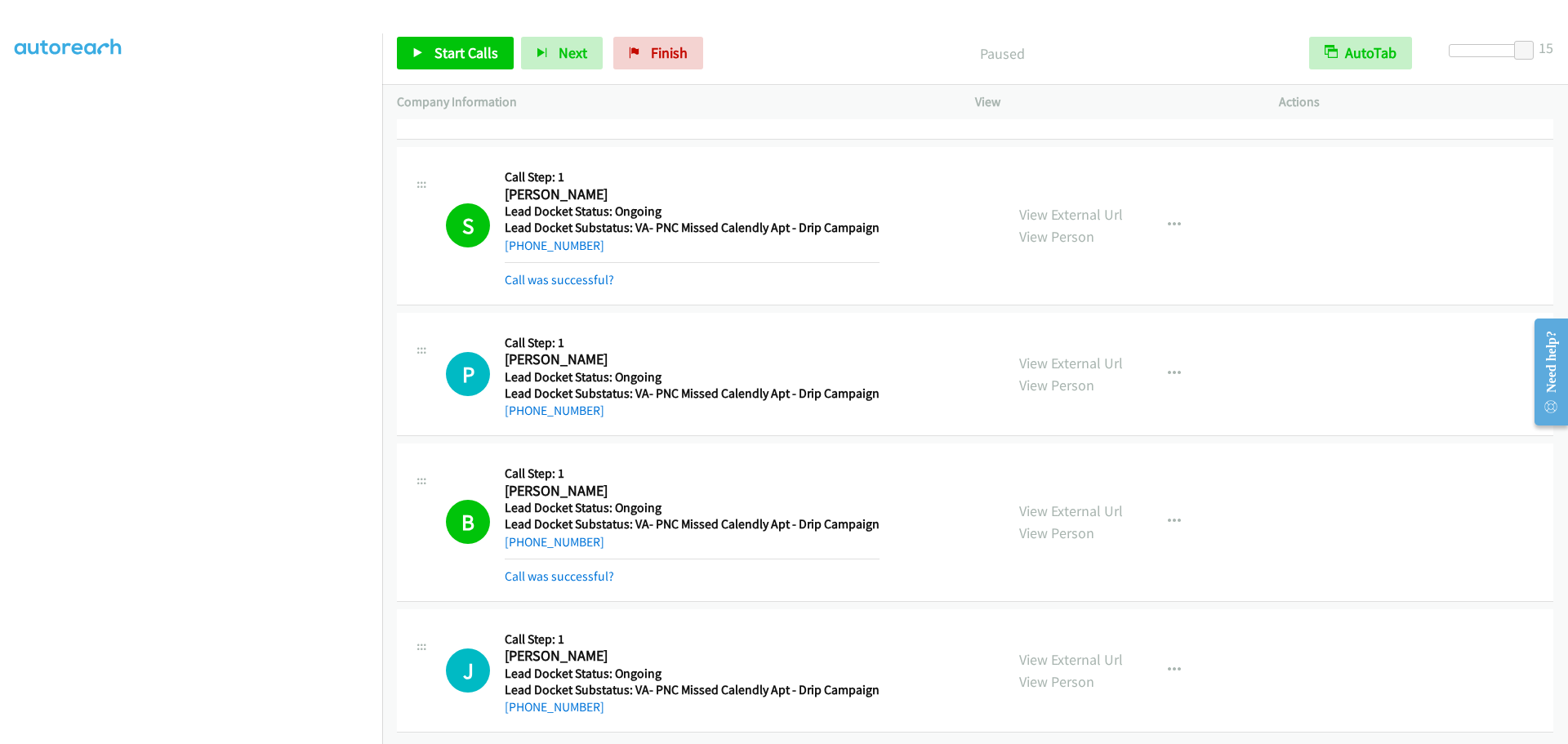
scroll to position [6082, 0]
click at [462, 66] on link "Start Calls" at bounding box center [455, 53] width 117 height 33
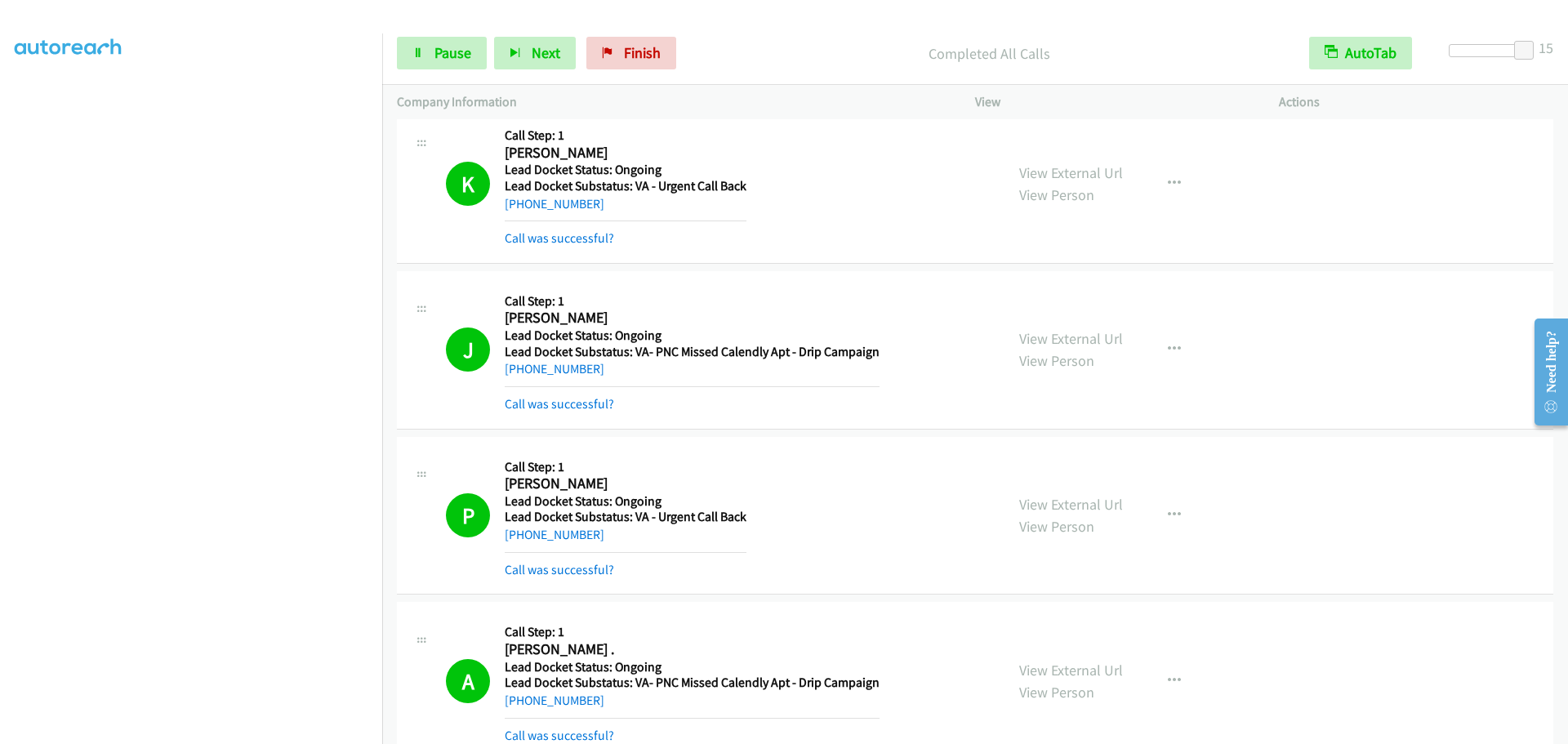
scroll to position [3135, 0]
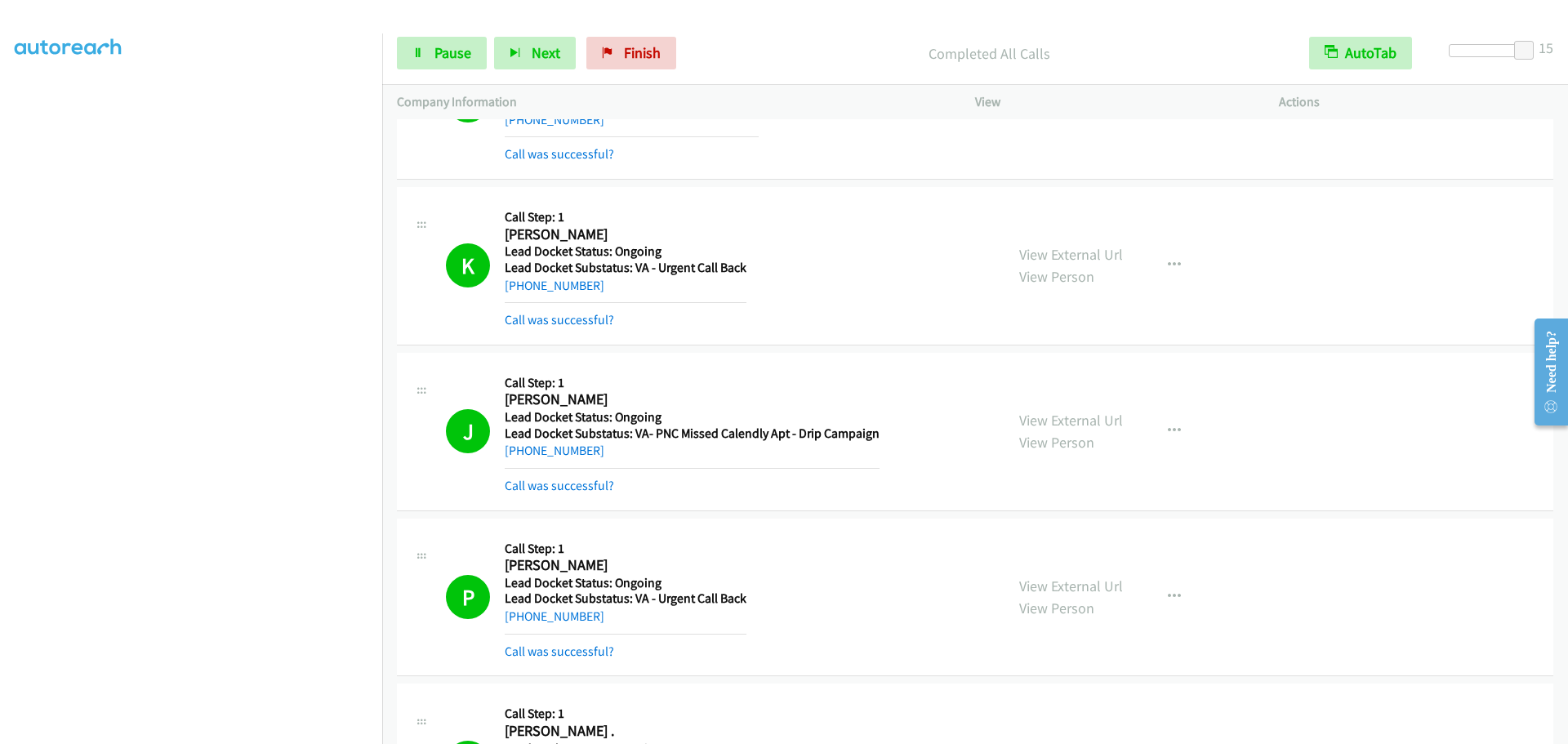
click at [627, 34] on div "Start Calls Pause Next Finish Completed All Calls AutoTab AutoTab 15" at bounding box center [974, 53] width 1186 height 63
click at [627, 46] on span "Finish" at bounding box center [641, 53] width 37 height 19
